Goal: Find contact information: Find contact information

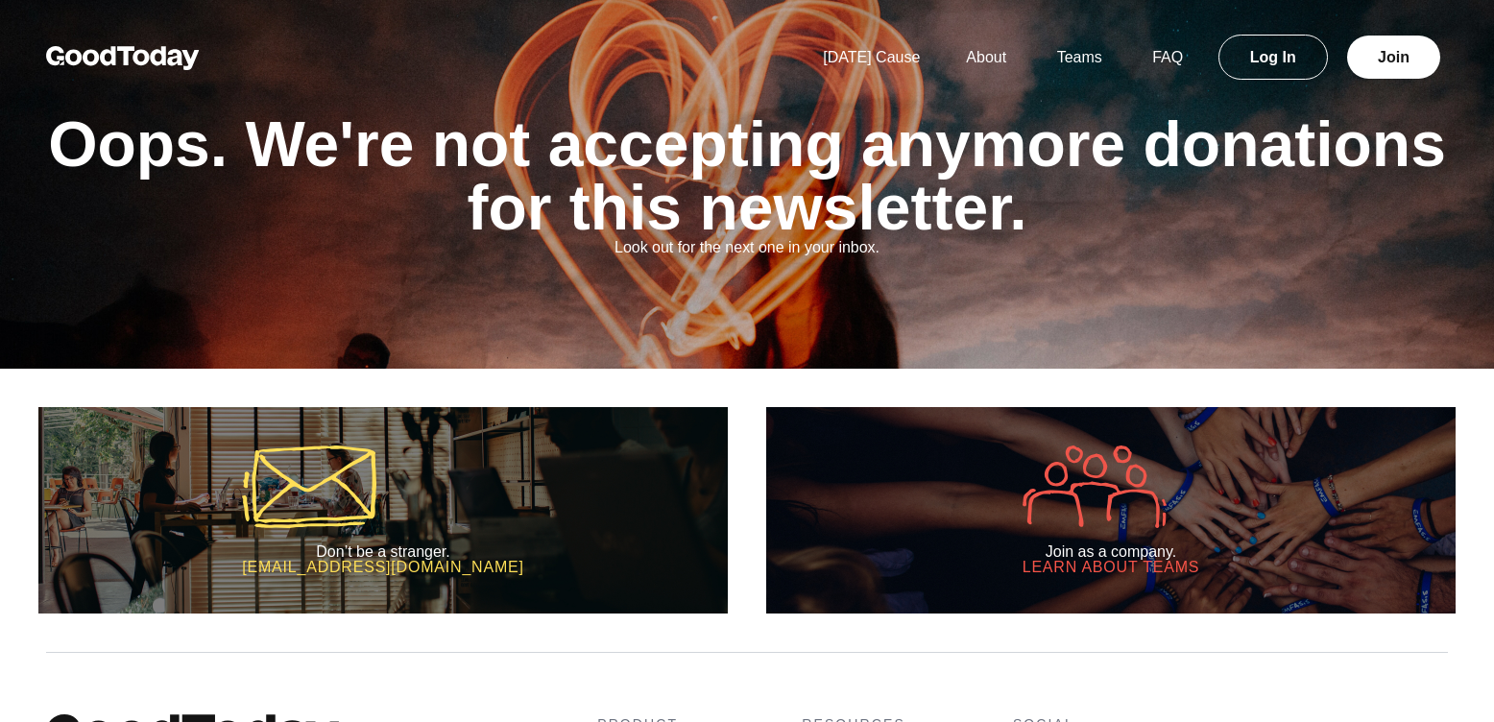
click at [159, 47] on img at bounding box center [123, 58] width 154 height 24
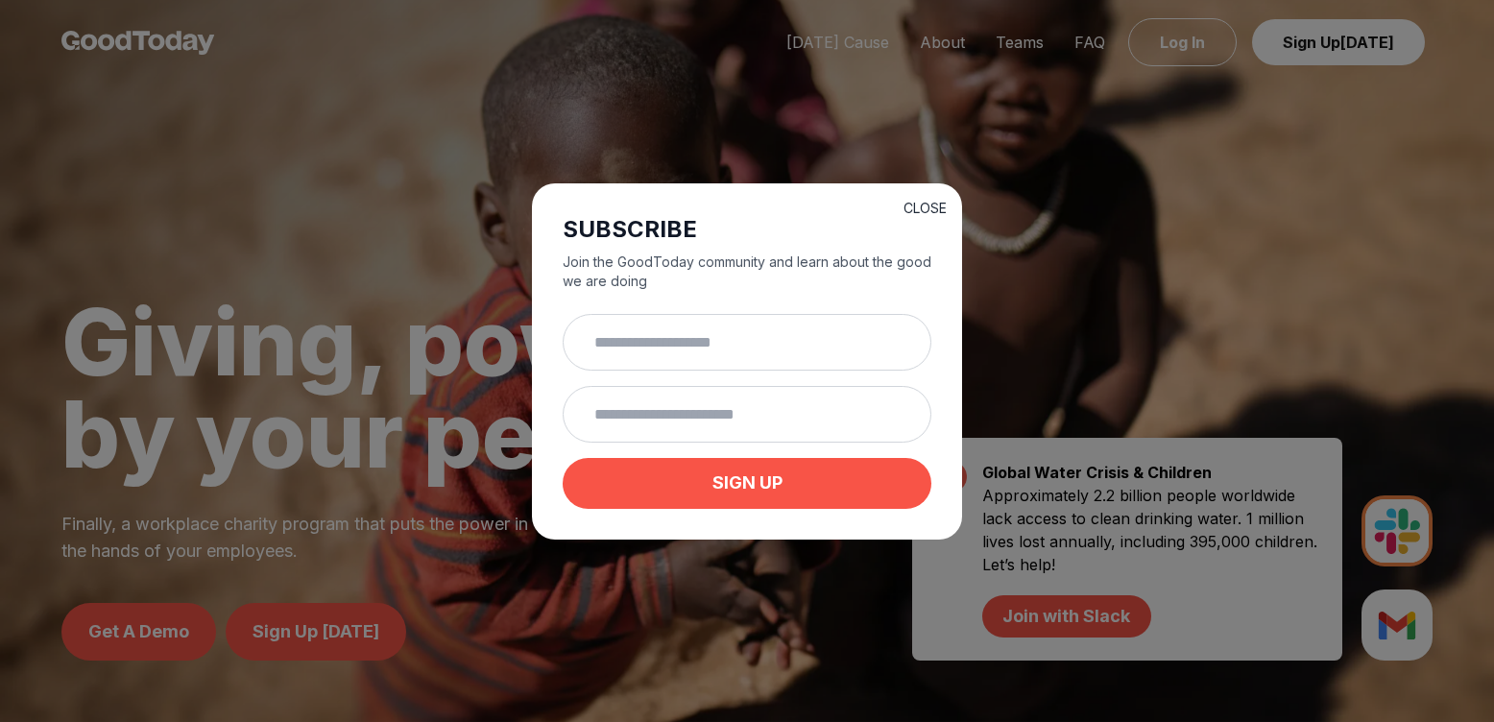
click at [930, 209] on button "CLOSE" at bounding box center [924, 208] width 43 height 19
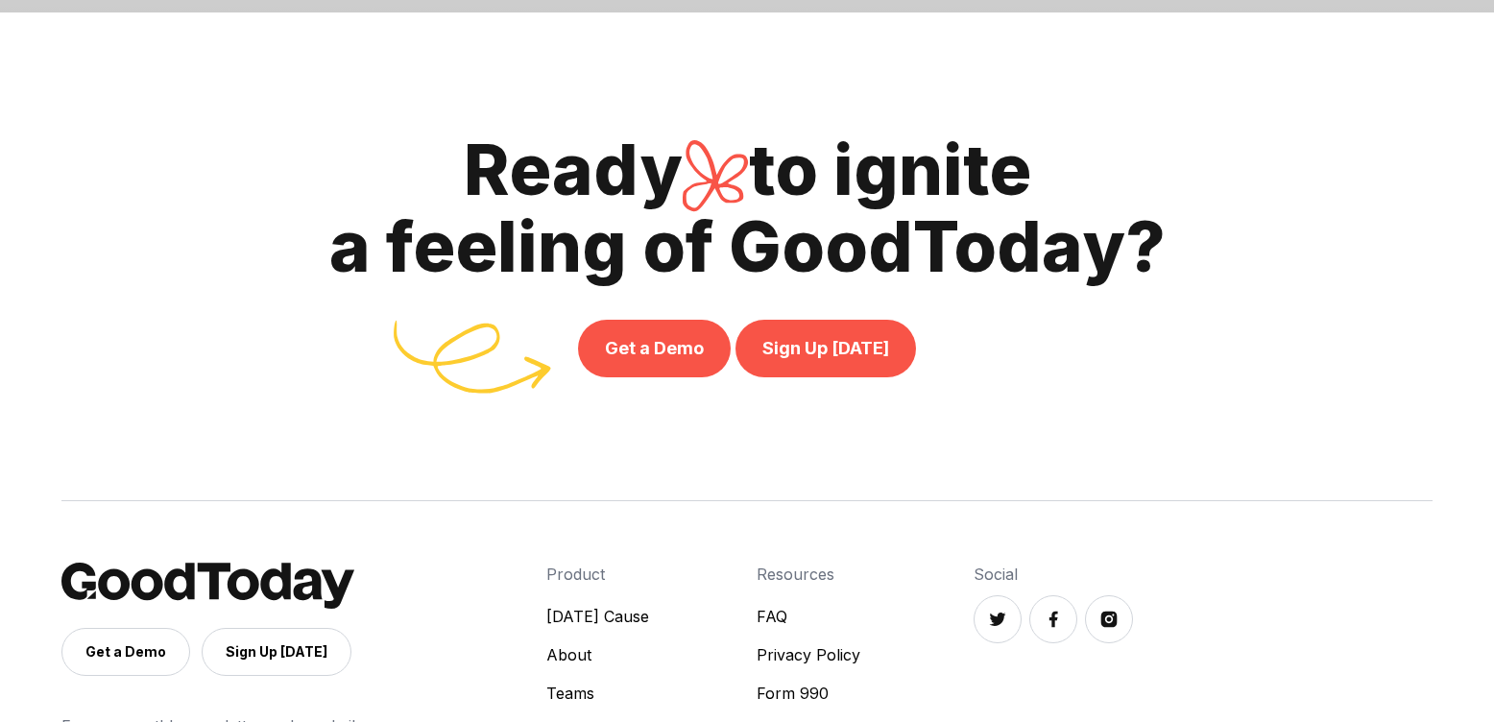
scroll to position [6592, 0]
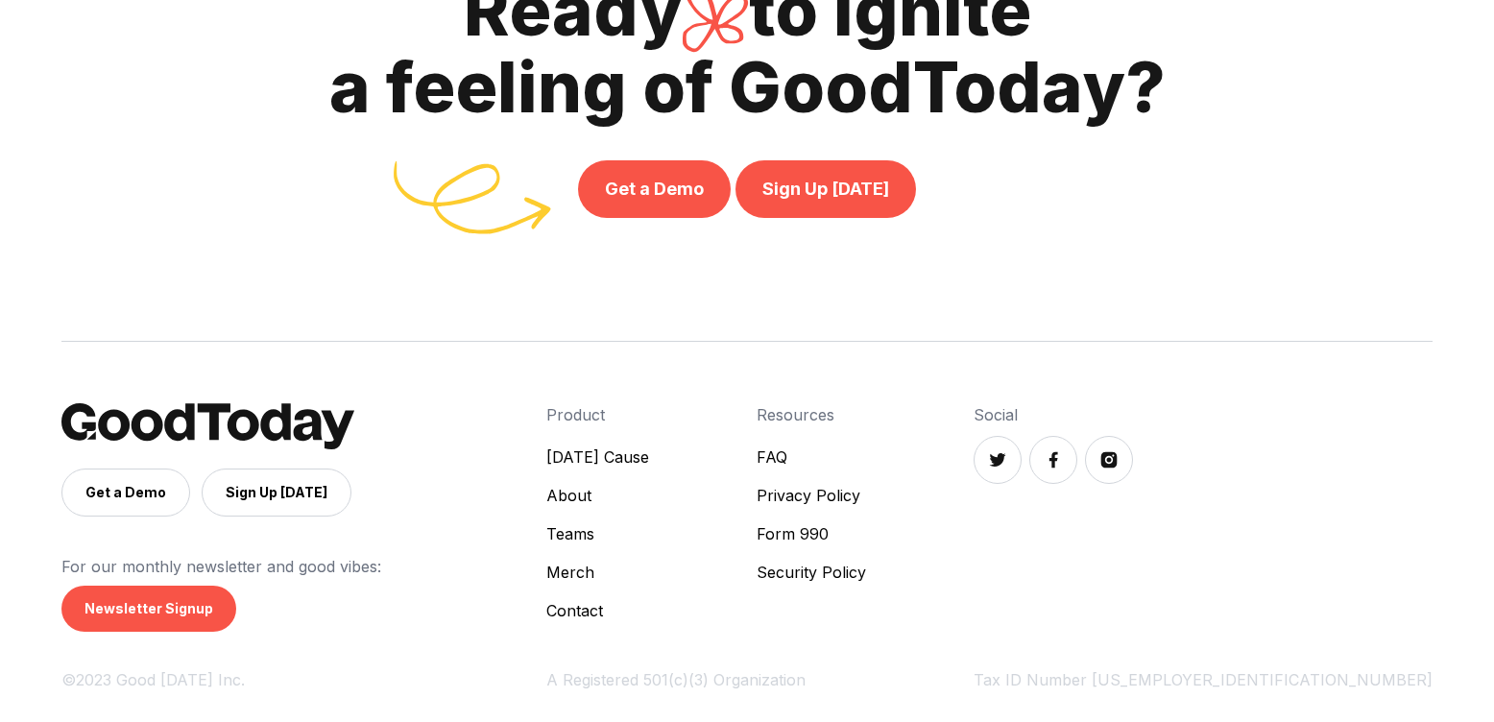
click at [649, 606] on link "Contact" at bounding box center [597, 610] width 103 height 23
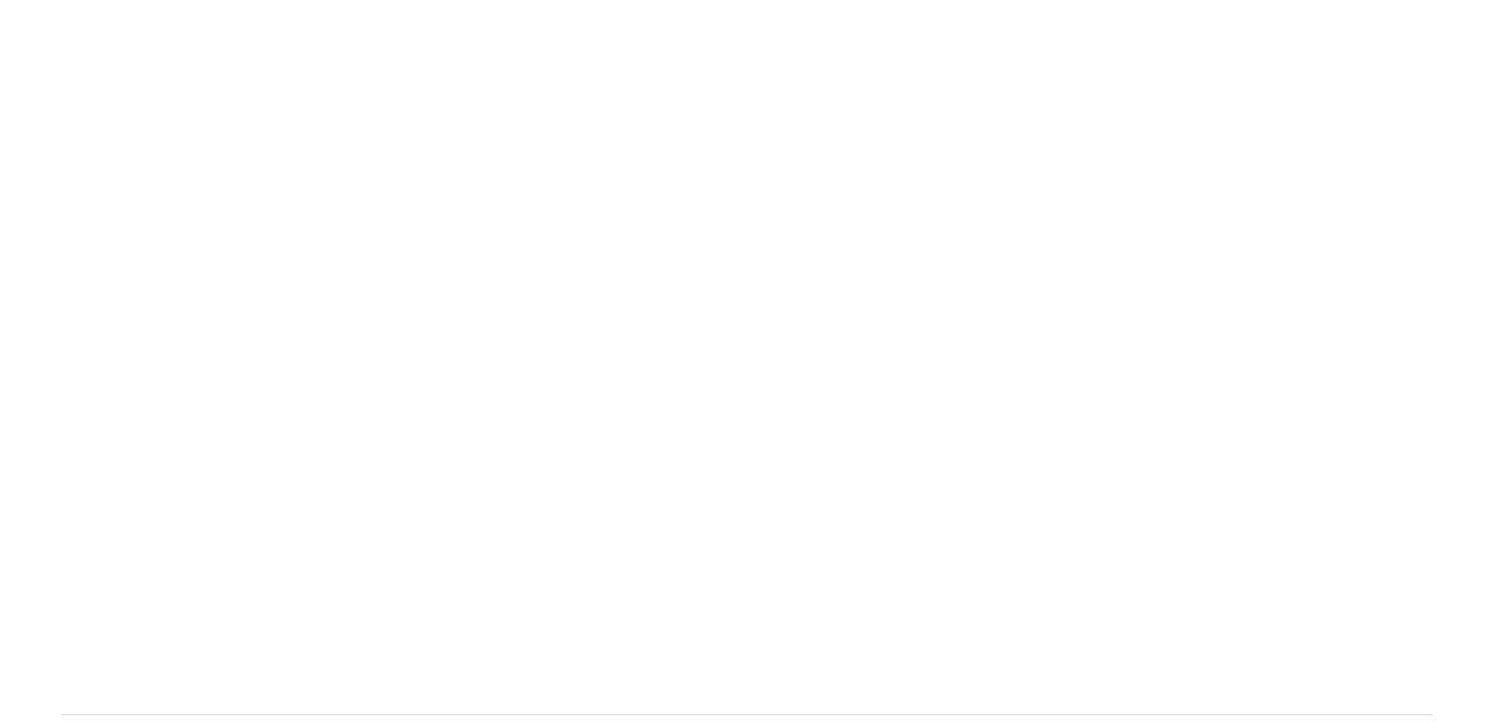
scroll to position [414, 0]
